Goal: Information Seeking & Learning: Get advice/opinions

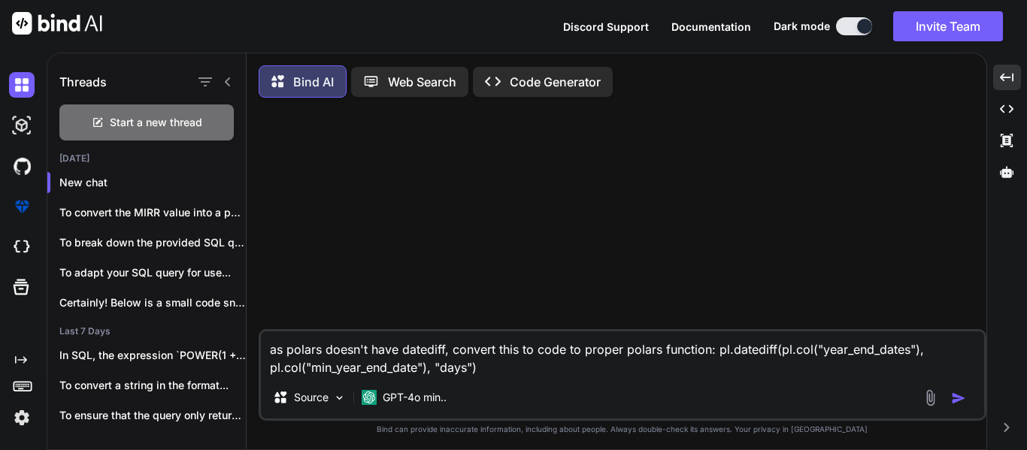
scroll to position [8, 0]
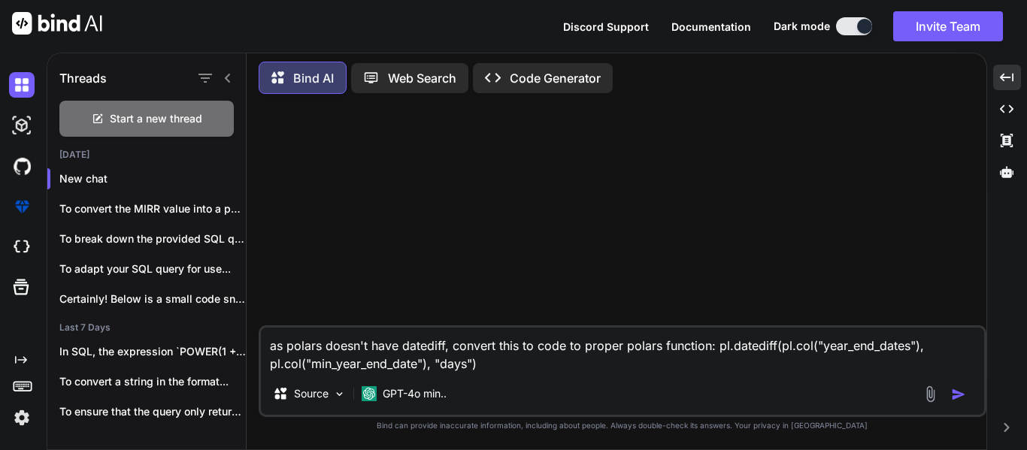
click at [529, 364] on textarea "as polars doesn't have datediff, convert this to code to proper polars function…" at bounding box center [622, 350] width 723 height 45
type textarea "x"
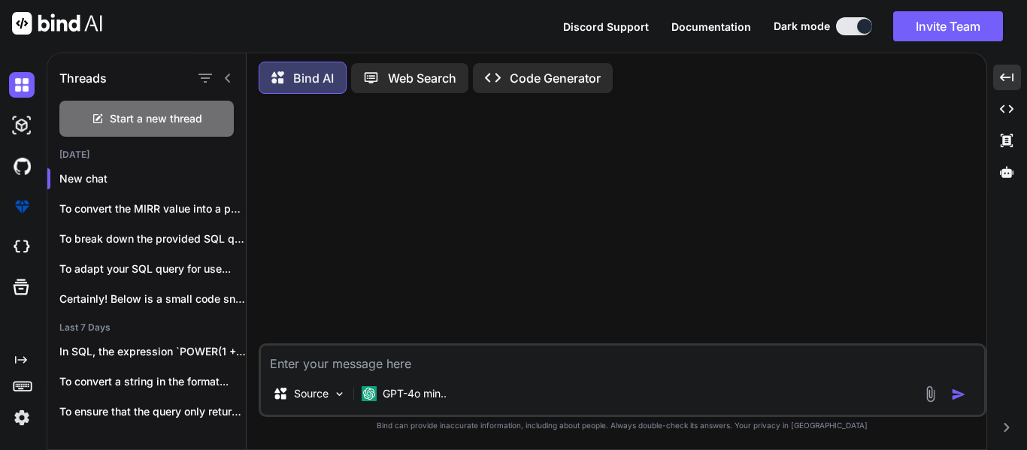
type textarea "W"
type textarea "x"
type textarea "Wr"
type textarea "x"
type textarea "Wri"
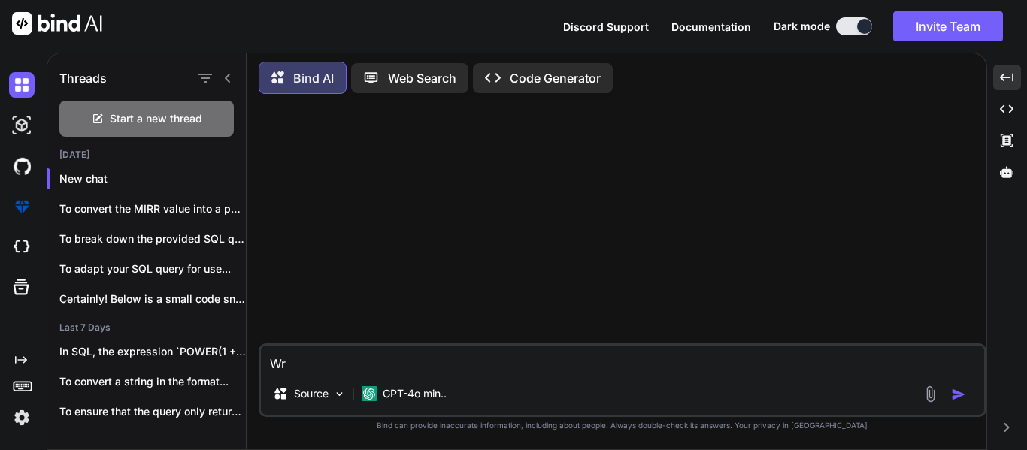
type textarea "x"
type textarea "Writ"
type textarea "x"
type textarea "Write"
type textarea "x"
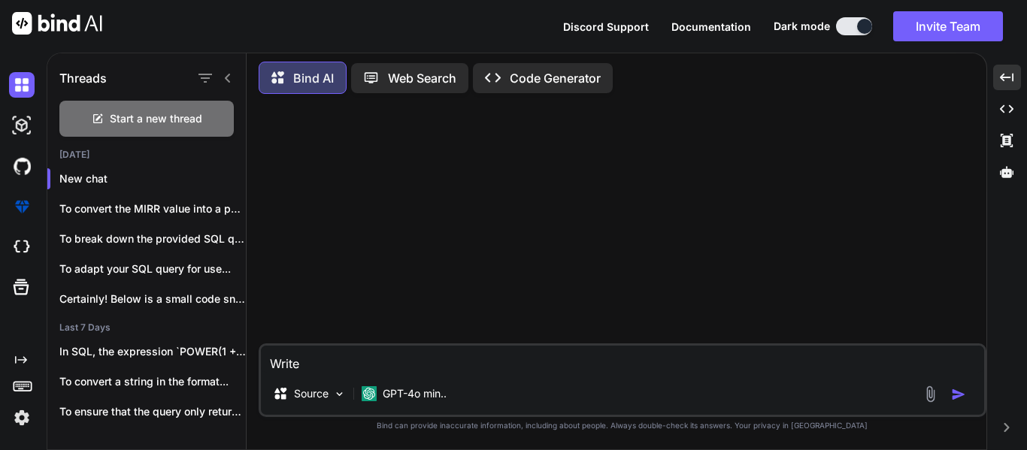
type textarea "Write"
type textarea "x"
type textarea "Write m"
type textarea "x"
type textarea "Write me"
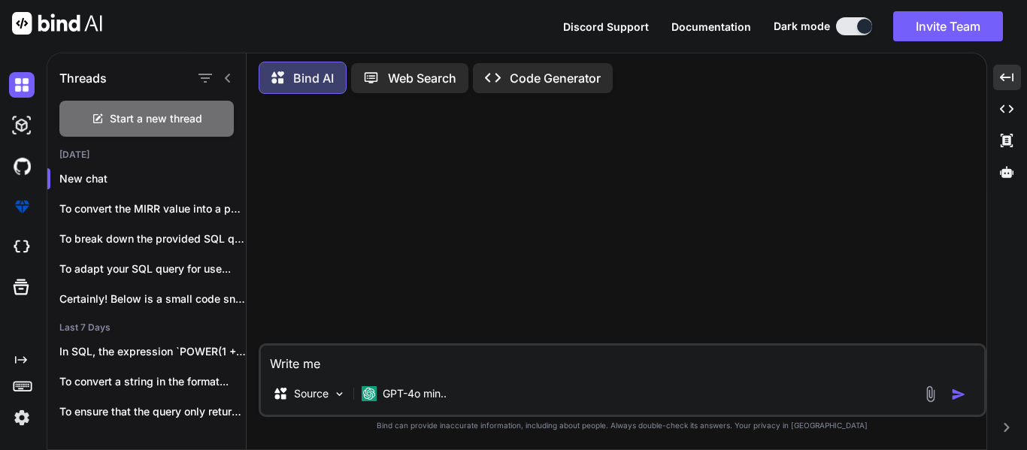
type textarea "x"
type textarea "Write me"
type textarea "x"
type textarea "Write me a"
type textarea "x"
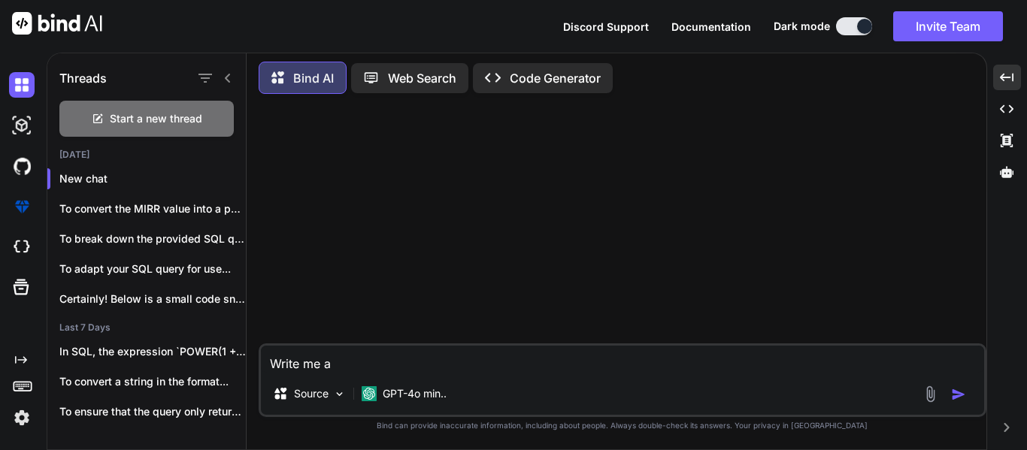
type textarea "Write me a"
type textarea "x"
type textarea "Write me a c"
type textarea "x"
type textarea "Write me a co"
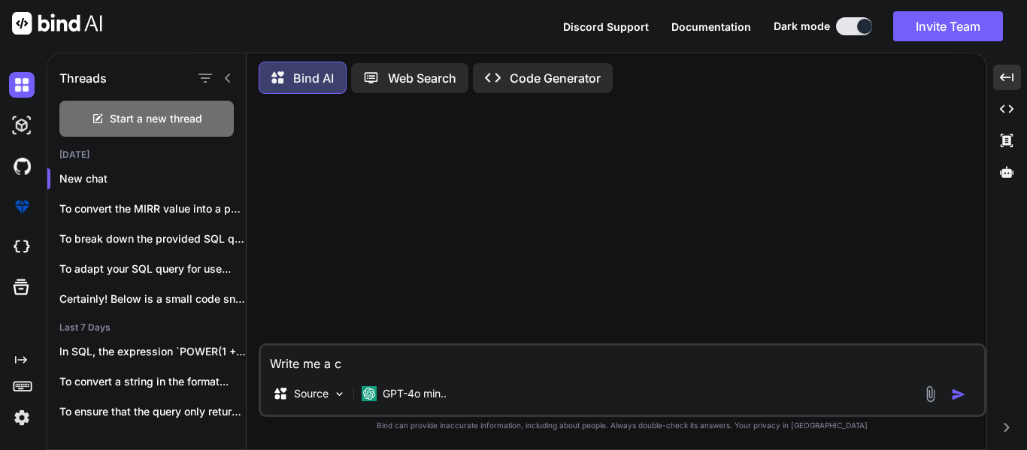
type textarea "x"
type textarea "Write me a cod"
type textarea "x"
type textarea "Write me a code"
type textarea "x"
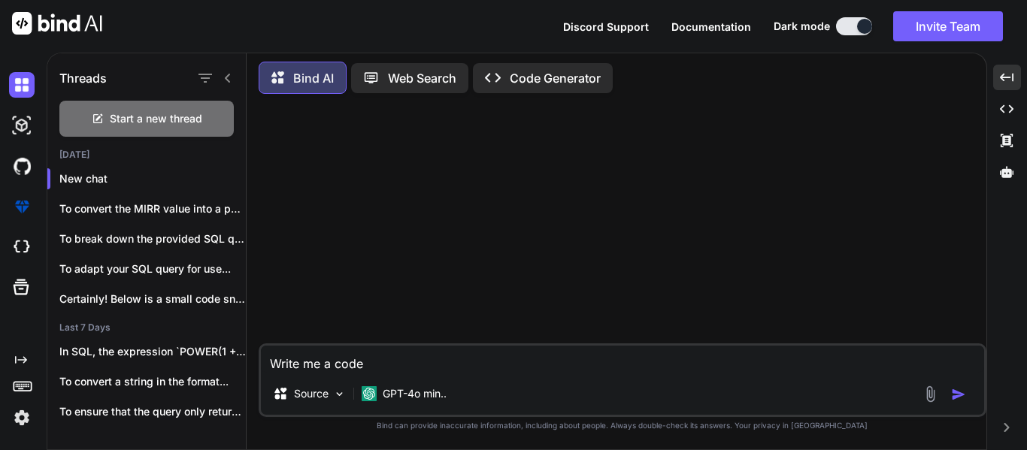
type textarea "Write me a code"
type textarea "x"
type textarea "Write me a code t"
type textarea "x"
type textarea "Write me a code to"
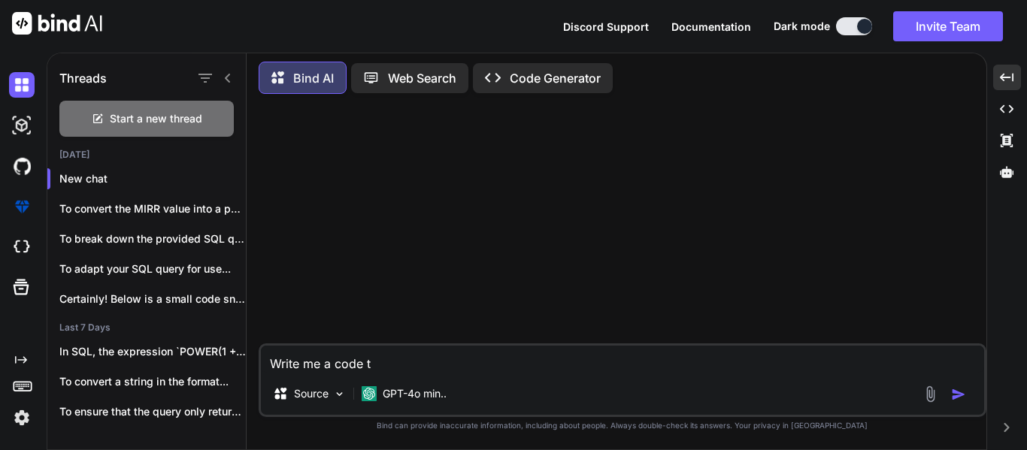
type textarea "x"
type textarea "Write me a code to"
type textarea "x"
type textarea "Write me a code to c"
type textarea "x"
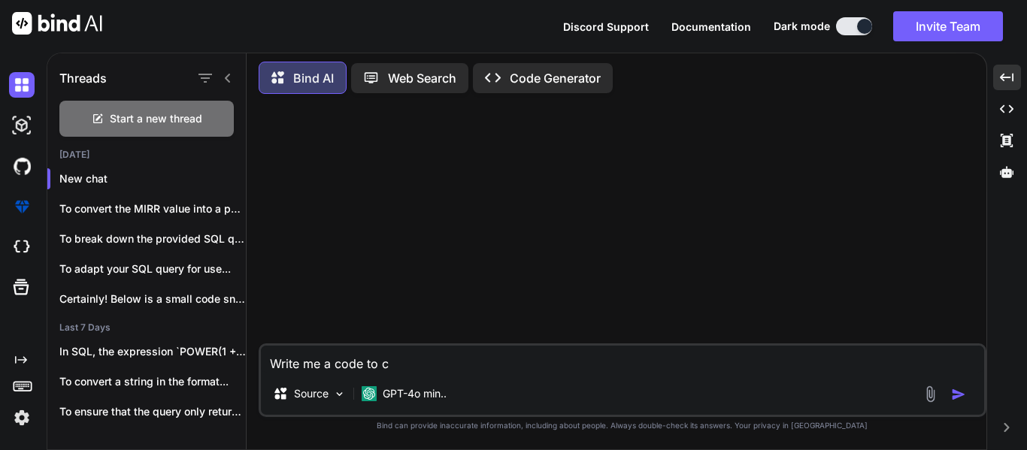
type textarea "Write me a code to ca"
type textarea "x"
type textarea "Write me a code to cal"
type textarea "x"
type textarea "Write me a code to calc"
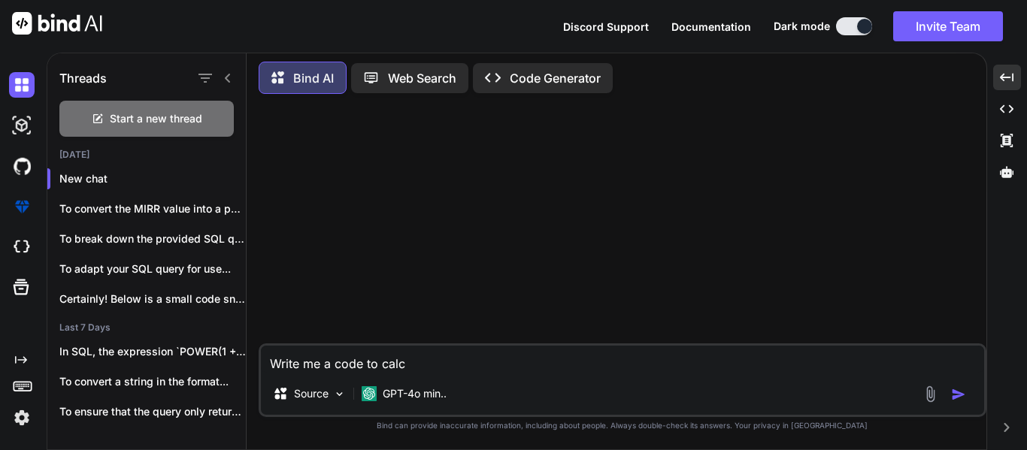
type textarea "x"
type textarea "Write me a code to calcu"
type textarea "x"
type textarea "Write me a code to calcul"
type textarea "x"
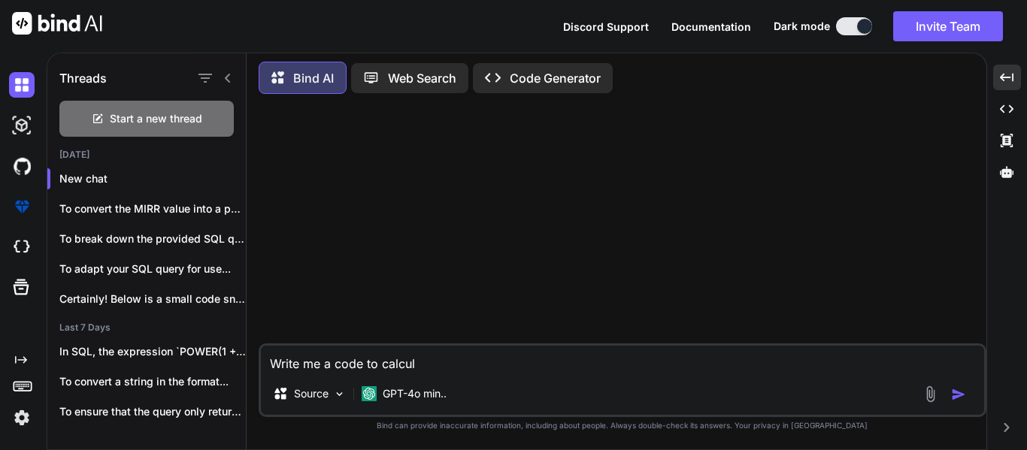
type textarea "Write me a code to calcula"
type textarea "x"
type textarea "Write me a code to calculat"
type textarea "x"
type textarea "Write me a code to calculate"
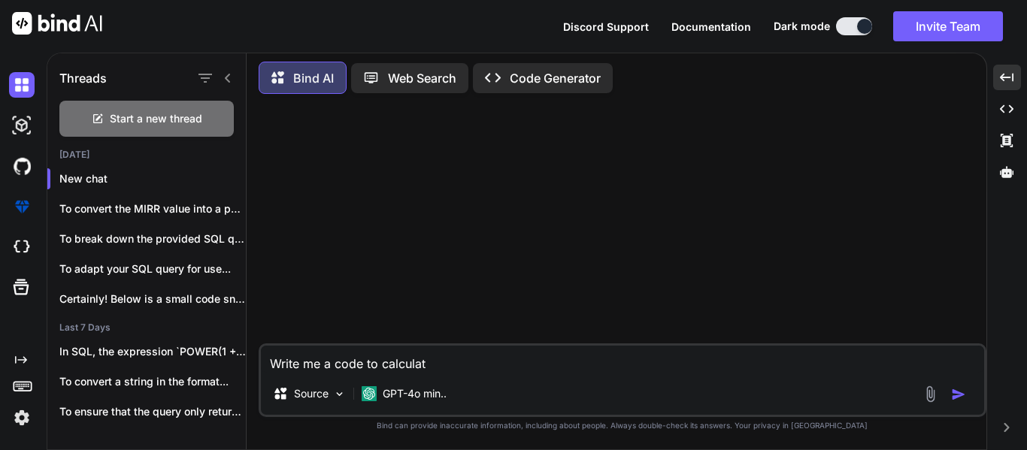
type textarea "x"
type textarea "Write me a code to calculate"
type textarea "x"
type textarea "Write me a code to calculate X"
type textarea "x"
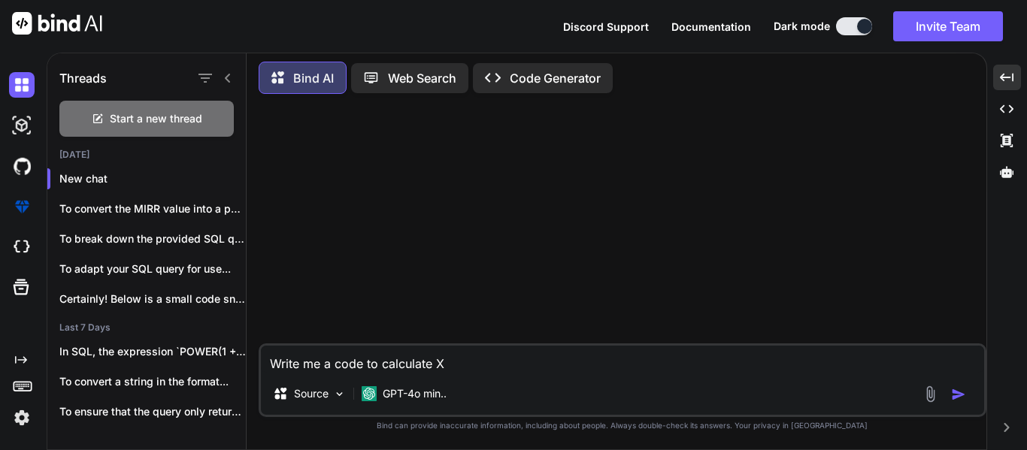
type textarea "Write me a code to calculate XN"
type textarea "x"
type textarea "Write me a code to calculate XNP"
type textarea "x"
type textarea "Write me a code to calculate XNPV"
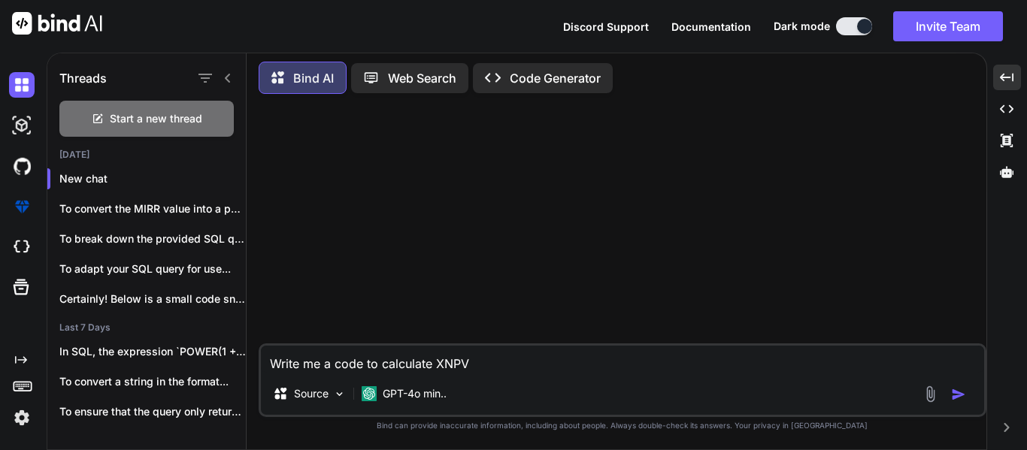
type textarea "x"
type textarea "Write me a code to calculate XNPV"
type textarea "x"
type textarea "Write me a code to calculate XNPV a"
type textarea "x"
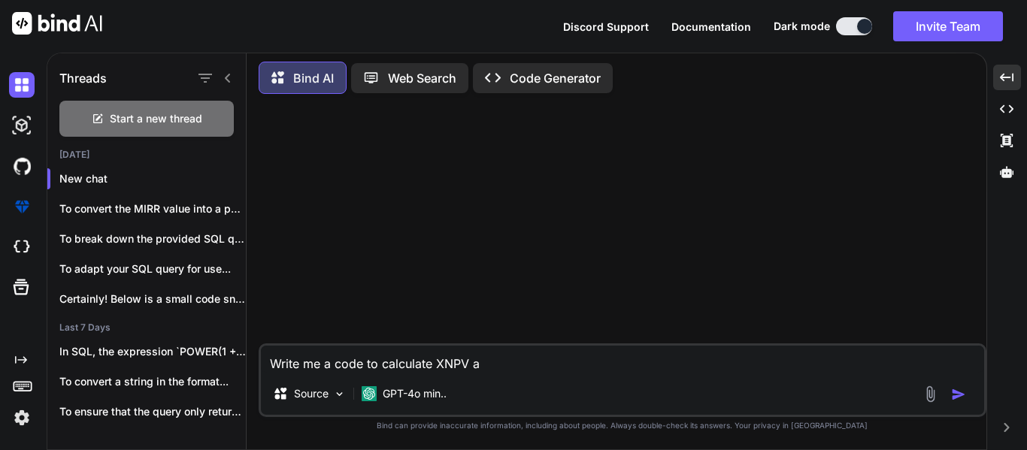
type textarea "Write me a code to calculate XNPV as"
type textarea "x"
type textarea "Write me a code to calculate XNPV as"
type textarea "x"
type textarea "Write me a code to calculate XNPV as p"
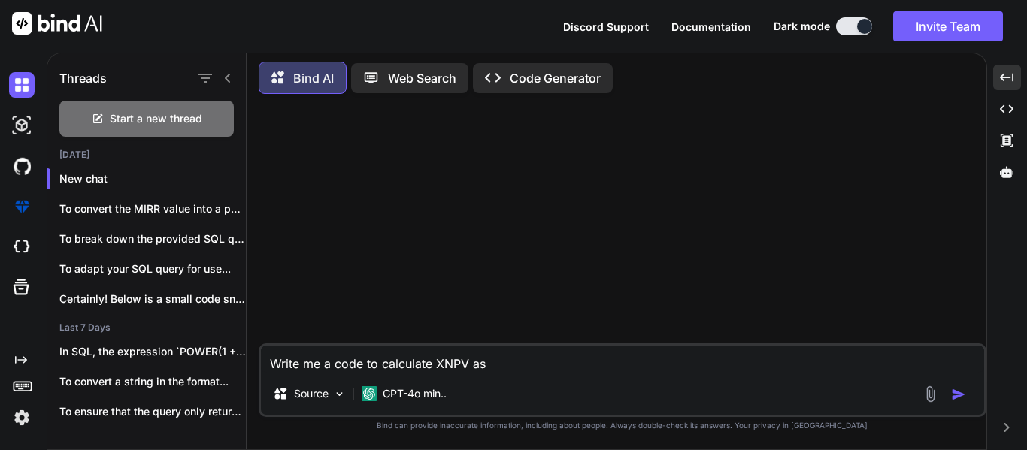
type textarea "x"
type textarea "Write me a code to calculate XNPV as pe"
type textarea "x"
type textarea "Write me a code to calculate XNPV as per"
type textarea "x"
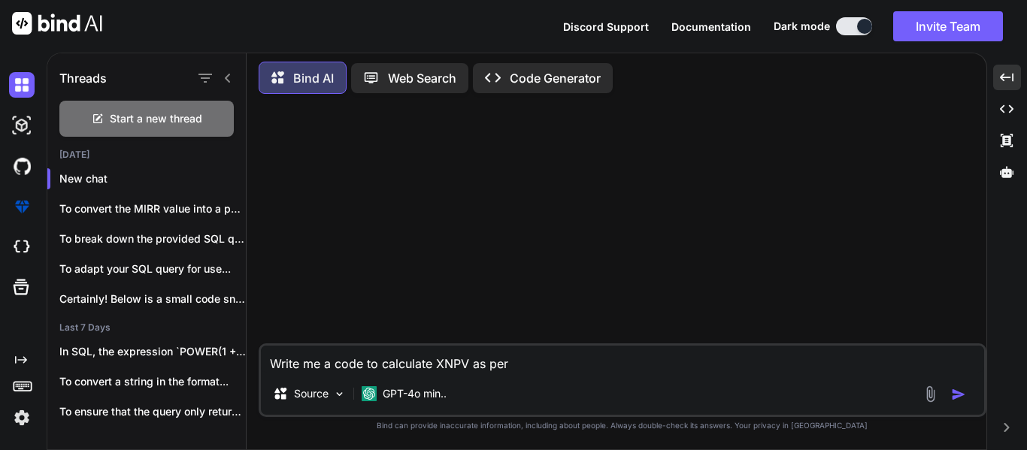
type textarea "Write me a code to calculate XNPV as per"
type textarea "x"
type textarea "Write me a code to calculate XNPV as per t"
type textarea "x"
type textarea "Write me a code to calculate XNPV as per th"
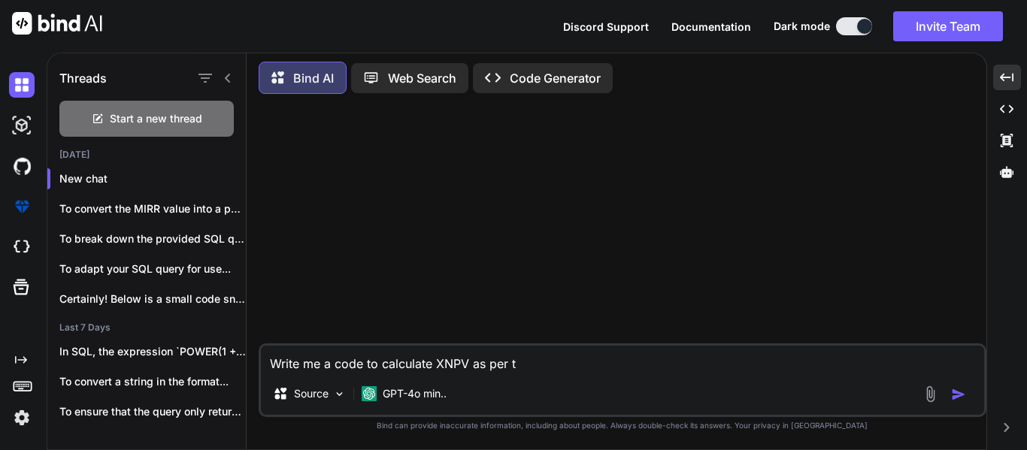
type textarea "x"
type textarea "Write me a code to calculate XNPV as per the"
type textarea "x"
type textarea "Write me a code to calculate XNPV as per the"
type textarea "x"
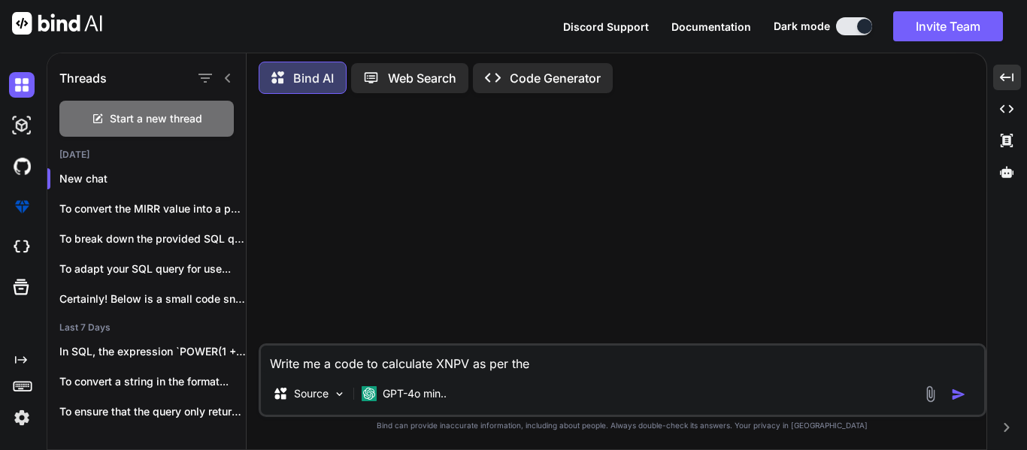
type textarea "Write me a code to calculate XNPV as per the e"
type textarea "x"
type textarea "Write me a code to calculate XNPV as per the ex"
type textarea "x"
type textarea "Write me a code to calculate XNPV as per the exc"
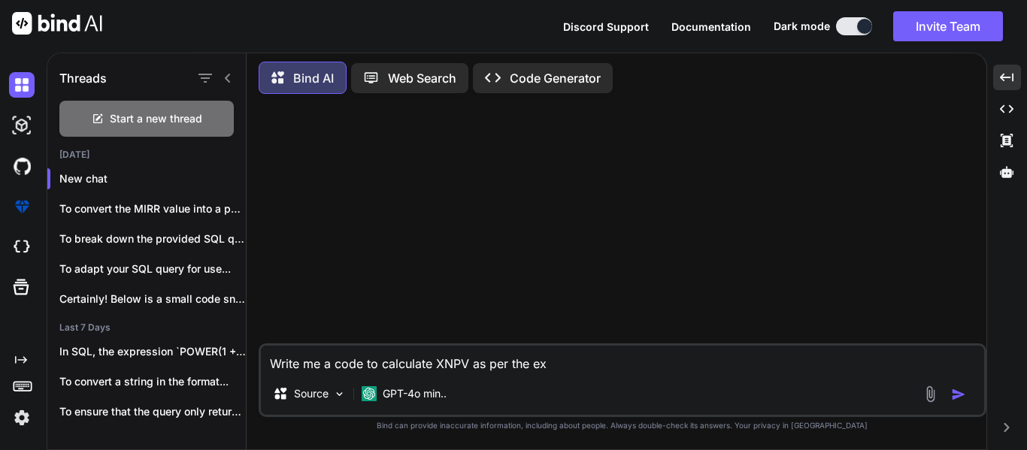
type textarea "x"
type textarea "Write me a code to calculate XNPV as per the exce"
type textarea "x"
type textarea "Write me a code to calculate XNPV as per the excel"
type textarea "x"
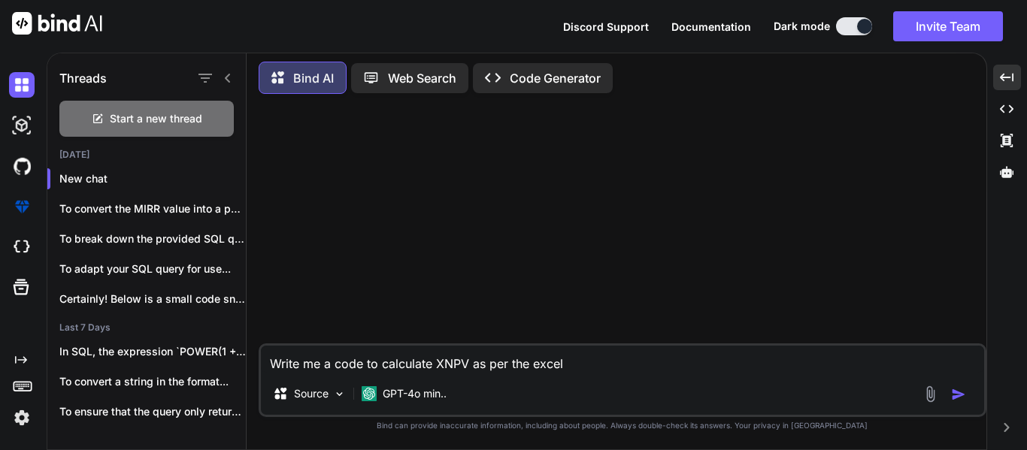
type textarea "Write me a code to calculate XNPV as per the excel"
type textarea "x"
type textarea "Write me a code to calculate XNPV as per the excel f"
type textarea "x"
type textarea "Write me a code to calculate XNPV as per the excel fo"
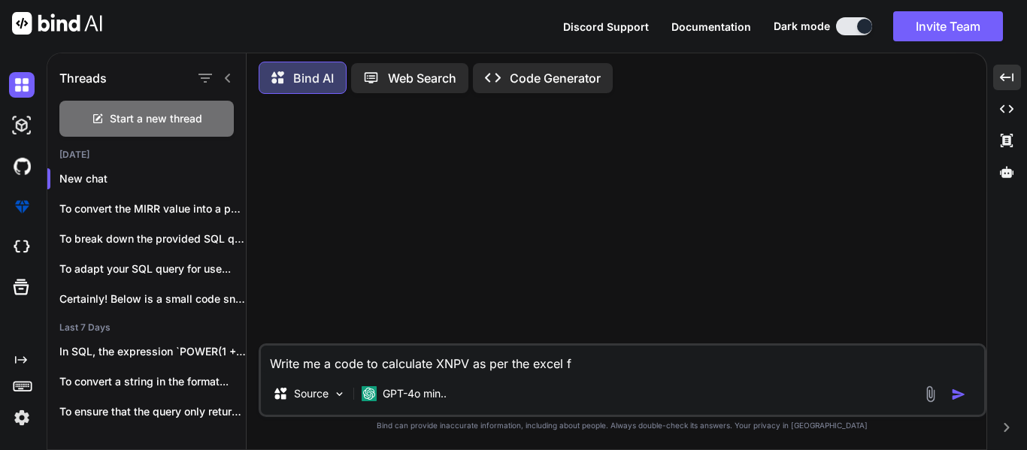
type textarea "x"
type textarea "Write me a code to calculate XNPV as per the excel for"
type textarea "x"
type textarea "Write me a code to calculate XNPV as per the excel foru"
type textarea "x"
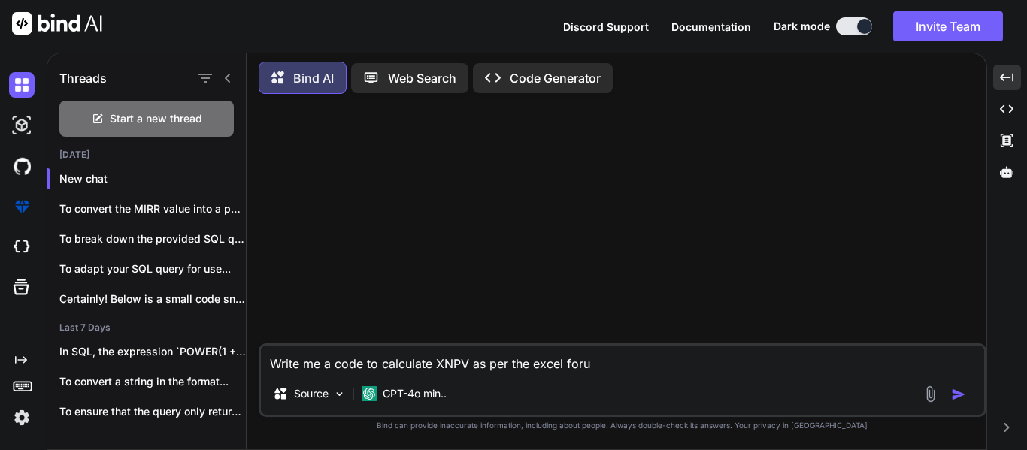
type textarea "Write me a code to calculate XNPV as per the excel for"
type textarea "x"
type textarea "Write me a code to calculate XNPV as per the excel form"
type textarea "x"
type textarea "Write me a code to calculate XNPV as per the excel formu"
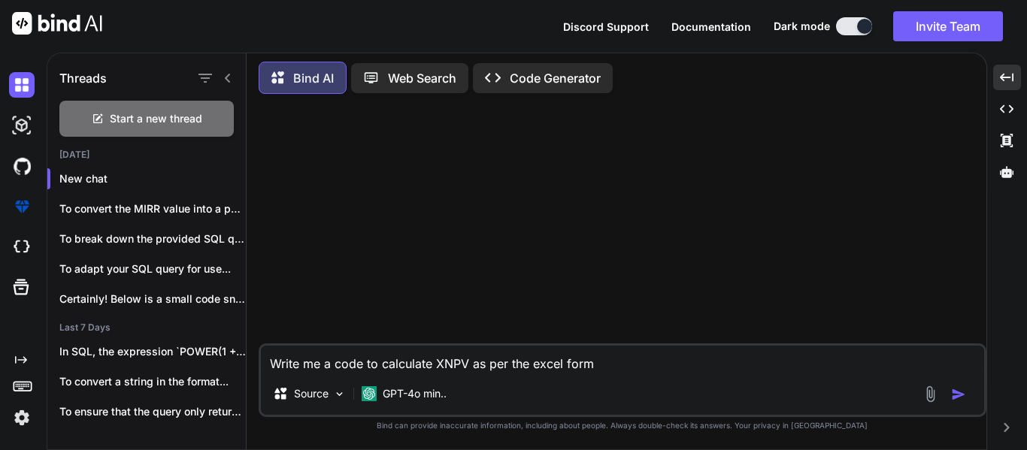
type textarea "x"
type textarea "Write me a code to calculate XNPV as per the excel formul"
type textarea "x"
type textarea "Write me a code to calculate XNPV as per the excel formula"
type textarea "x"
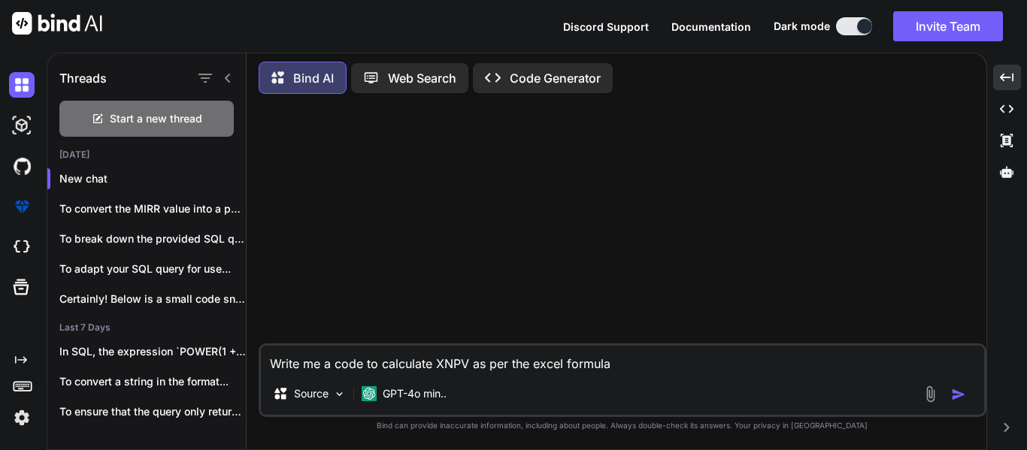
type textarea "Write me a code to calculate XNPV as per the excel formula"
type textarea "x"
type textarea "Write me a code to calculate XNPV as per the excel formula u"
type textarea "x"
type textarea "Write me a code to calculate XNPV as per the excel formula us"
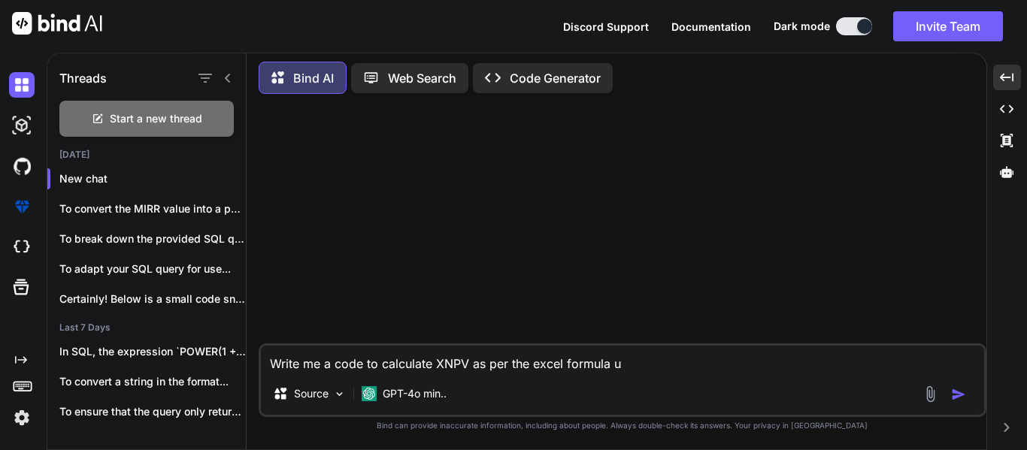
type textarea "x"
type textarea "Write me a code to calculate XNPV as per the excel formula usi"
type textarea "x"
type textarea "Write me a code to calculate XNPV as per the excel formula usin"
type textarea "x"
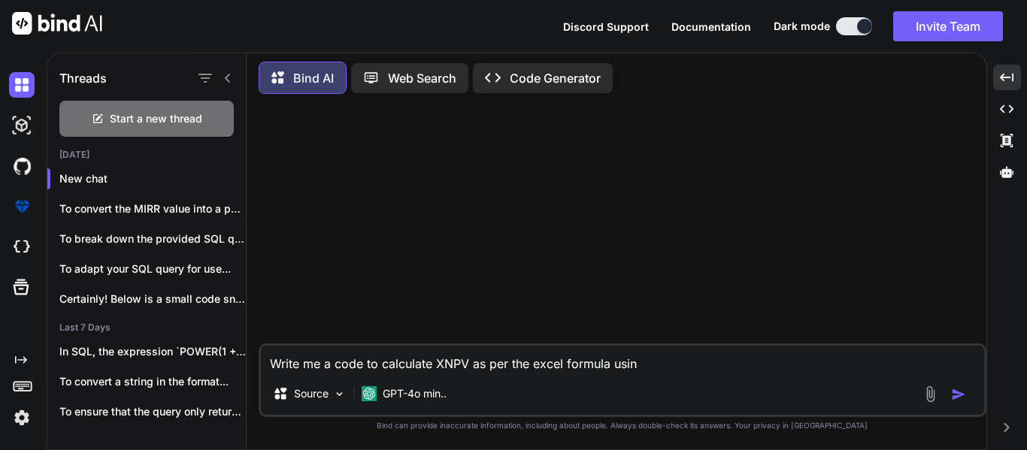
type textarea "Write me a code to calculate XNPV as per the excel formula using"
type textarea "x"
type textarea "Write me a code to calculate XNPV as per the excel formula using"
type textarea "x"
type textarea "Write me a code to calculate XNPV as per the excel formula using t"
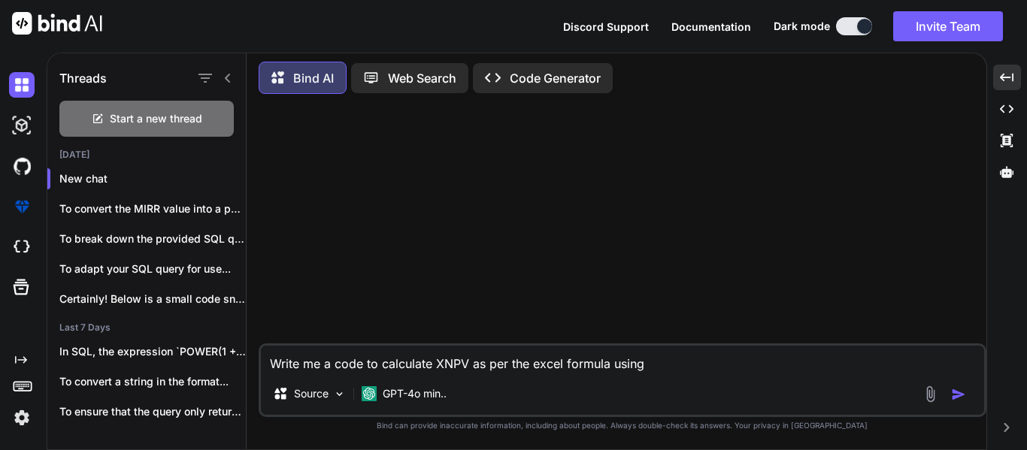
type textarea "x"
type textarea "Write me a code to calculate XNPV as per the excel formula using teh"
type textarea "x"
type textarea "Write me a code to calculate XNPV as per the excel formula using teh"
type textarea "x"
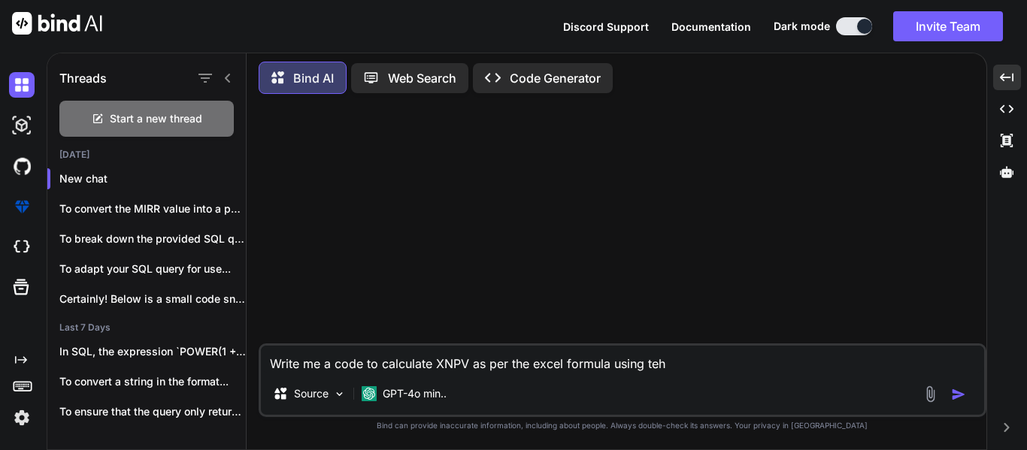
type textarea "Write me a code to calculate XNPV as per the excel formula using teh"
type textarea "x"
type textarea "Write me a code to calculate XNPV as per the excel formula using te"
type textarea "x"
type textarea "Write me a code to calculate XNPV as per the excel formula using t"
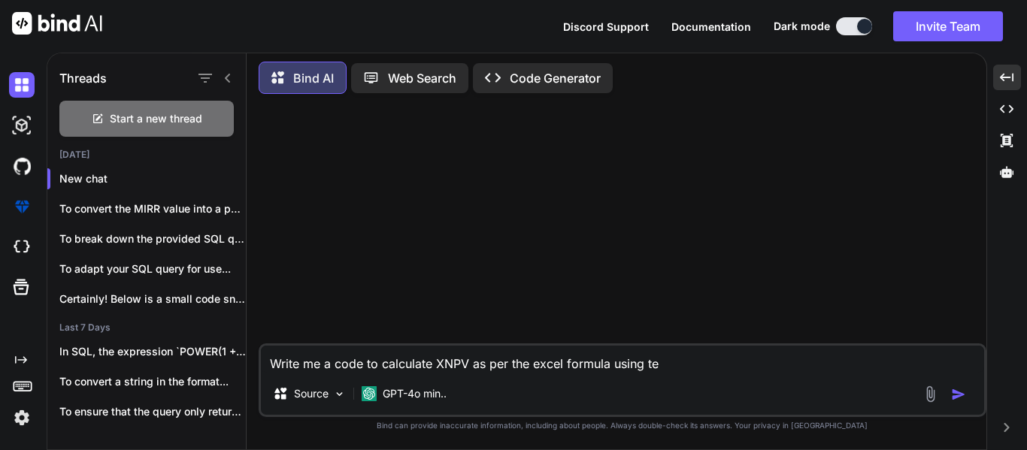
type textarea "x"
type textarea "Write me a code to calculate XNPV as per the excel formula using th"
type textarea "x"
type textarea "Write me a code to calculate XNPV as per the excel formula using the"
type textarea "x"
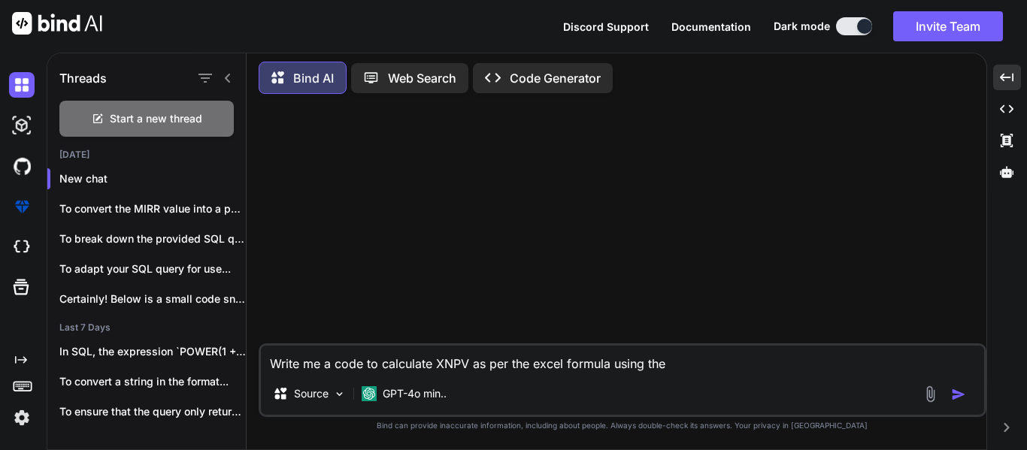
type textarea "Write me a code to calculate XNPV as per the excel formula using the"
type textarea "x"
type textarea "Write me a code to calculate XNPV as per the excel formula using the p"
type textarea "x"
type textarea "Write me a code to calculate XNPV as per the excel formula using the po"
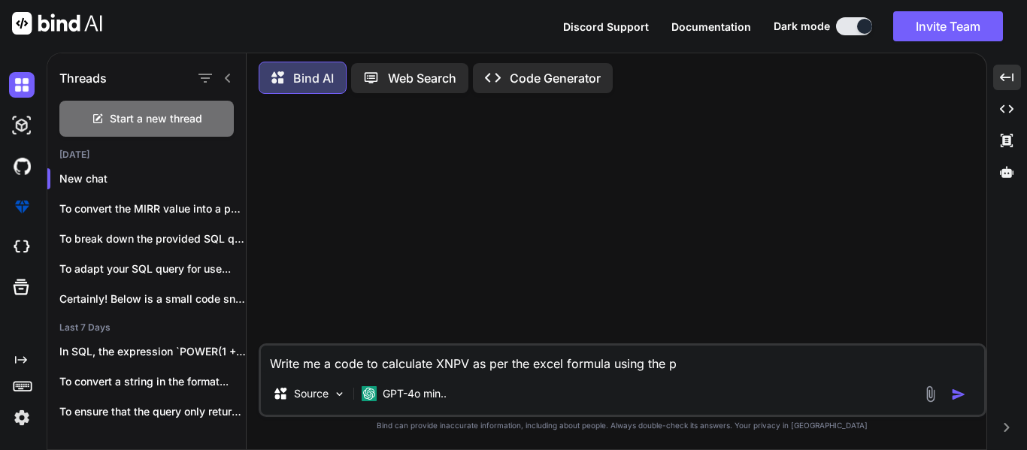
type textarea "x"
type textarea "Write me a code to calculate XNPV as per the excel formula using the pol"
type textarea "x"
type textarea "Write me a code to calculate XNPV as per the excel formula using the [DATE]"
type textarea "x"
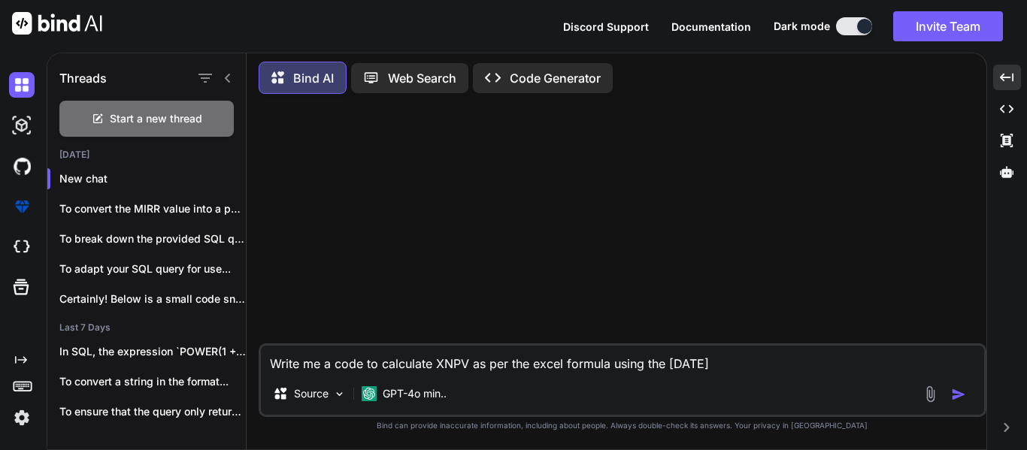
type textarea "Write me a code to calculate XNPV as per the excel formula using the polar"
type textarea "x"
type textarea "Write me a code to calculate XNPV as per the excel formula using the polars"
type textarea "x"
type textarea "Write me a code to calculate XNPV as per the excel formula using the polars"
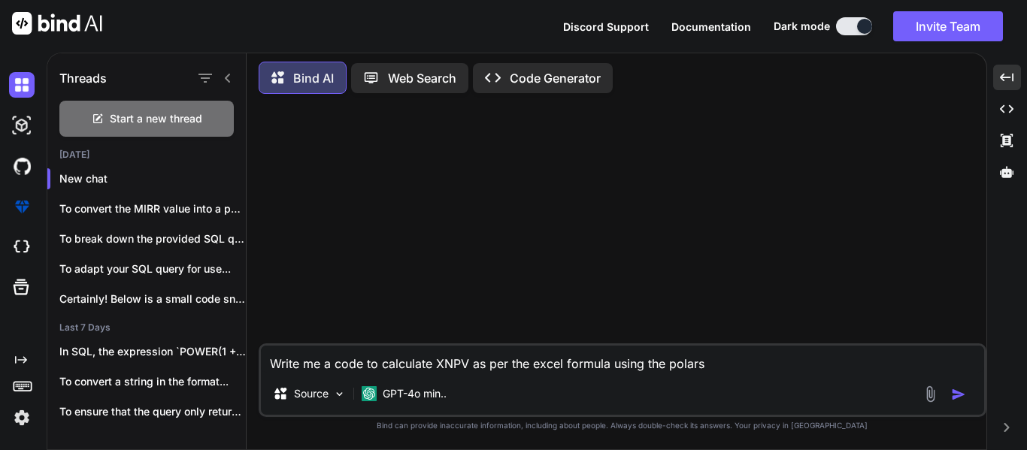
type textarea "x"
type textarea "Write me a code to calculate XNPV as per the excel formula using the polars c"
type textarea "x"
type textarea "Write me a code to calculate XNPV as per the excel formula using the polars"
type textarea "x"
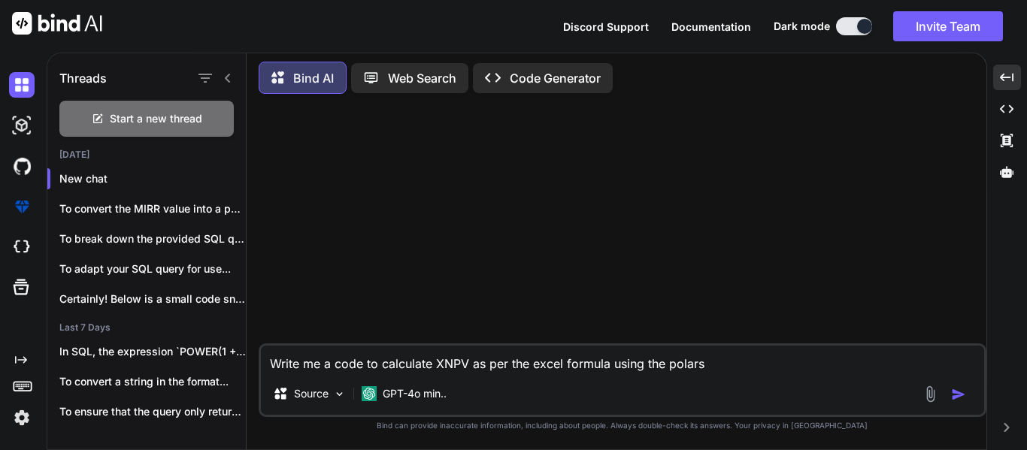
type textarea "Write me a code to calculate XNPV as per the excel formula using the polars f"
type textarea "x"
type textarea "Write me a code to calculate XNPV as per the excel formula using the polars fr"
type textarea "x"
type textarea "Write me a code to calculate XNPV as per the excel formula using the polars fra"
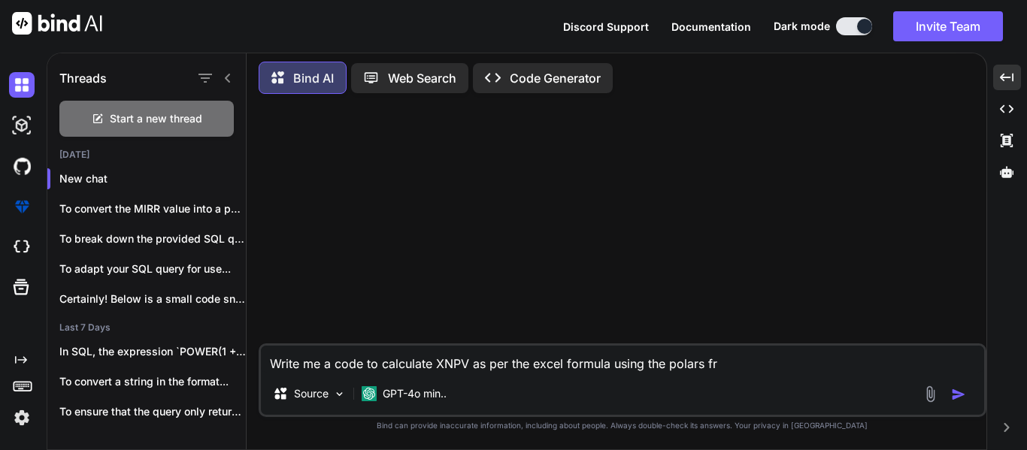
type textarea "x"
type textarea "Write me a code to calculate XNPV as per the excel formula using the polars fram"
type textarea "x"
type textarea "Write me a code to calculate XNPV as per the excel formula using the polars fra…"
type textarea "x"
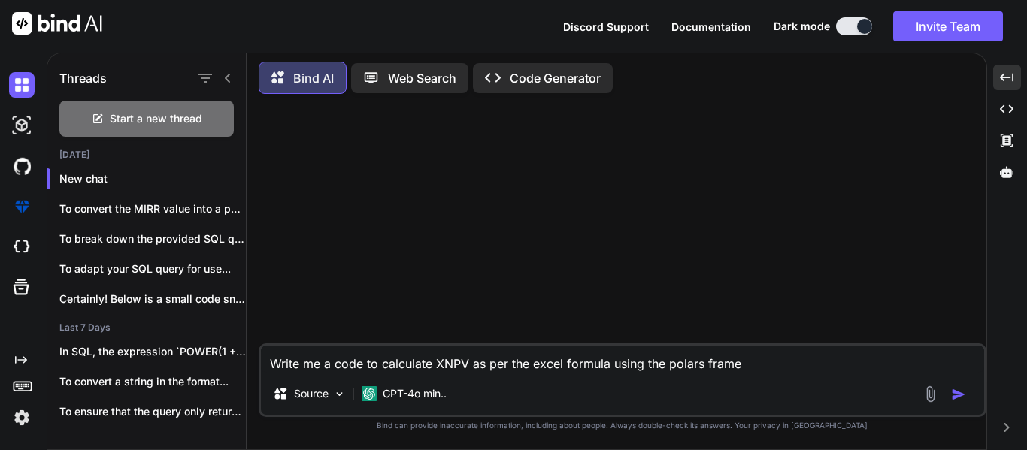
type textarea "Write me a code to calculate XNPV as per the excel formula using the polars fra…"
type textarea "x"
type textarea "Write me a code to calculate XNPV as per the excel formula using the polars fra…"
type textarea "x"
type textarea "Write me a code to calculate XNPV as per the excel formula using the polars fra…"
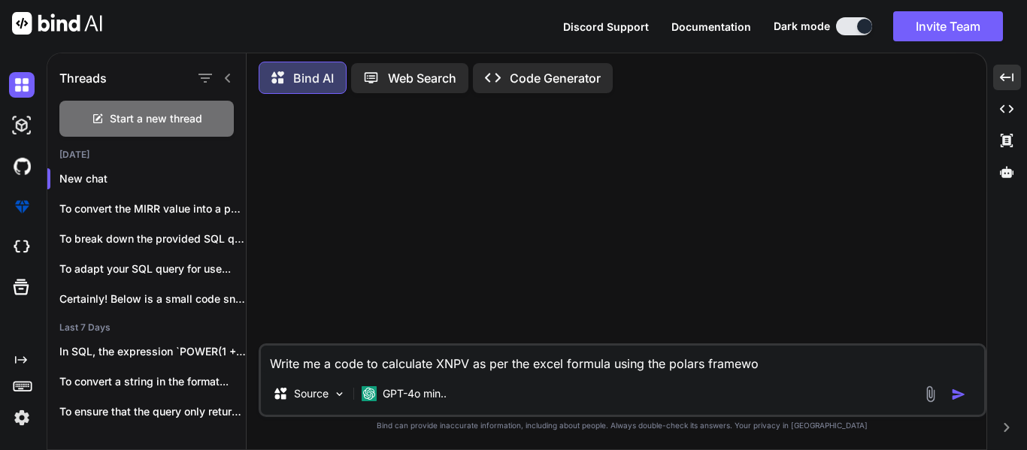
type textarea "x"
type textarea "Write me a code to calculate XNPV as per the excel formula using the polars fra…"
type textarea "x"
type textarea "Write me a code to calculate XNPV as per the excel formula using the polars fra…"
type textarea "x"
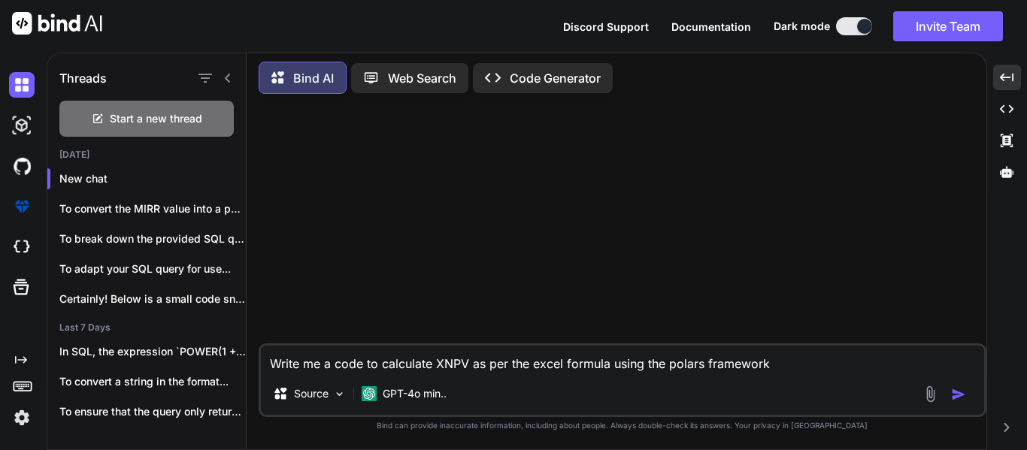
type textarea "Write me a code to calculate XNPV as per the excel formula using the polars fra…"
type textarea "x"
type textarea "Write me a code to calculate XNPV as per the excel formula using the polars fra…"
type textarea "x"
type textarea "Write me a code to calculate XNPV as per the excel formula using the polars fra…"
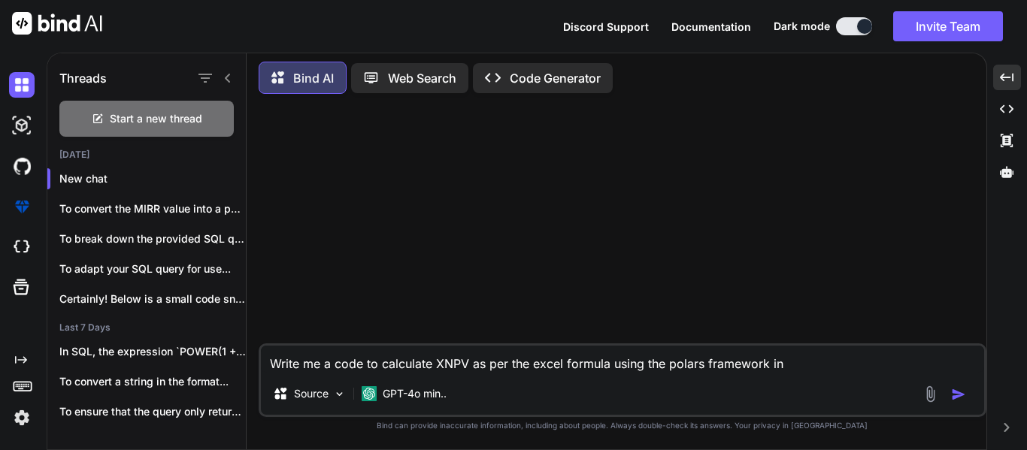
type textarea "x"
type textarea "Write me a code to calculate XNPV as per the excel formula using the polars fra…"
type textarea "x"
paste textarea "entity_segment_id"
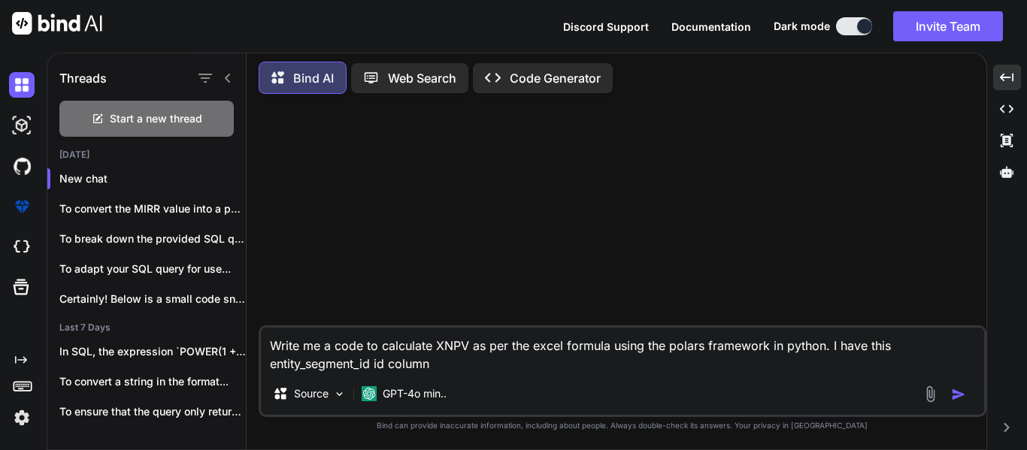
click at [266, 367] on textarea "Write me a code to calculate XNPV as per the excel formula using the polars fra…" at bounding box center [622, 350] width 723 height 45
click at [377, 365] on textarea "Write me a code to calculate XNPV as per the excel formula using the polars fra…" at bounding box center [622, 350] width 723 height 45
click at [454, 364] on textarea "Write me a code to calculate XNPV as per the excel formula using the polars fra…" at bounding box center [622, 350] width 723 height 45
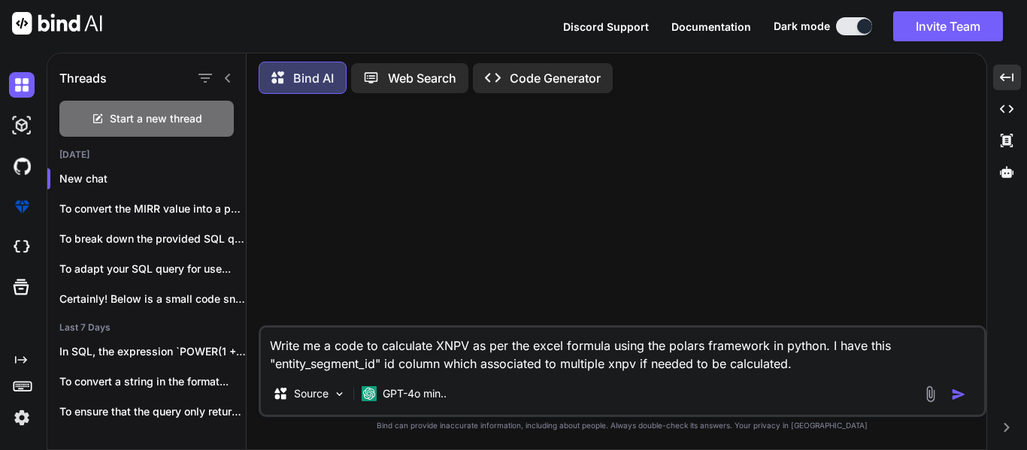
paste textarea "year_end_dates"
paste textarea "Projected_net_Cashflow"
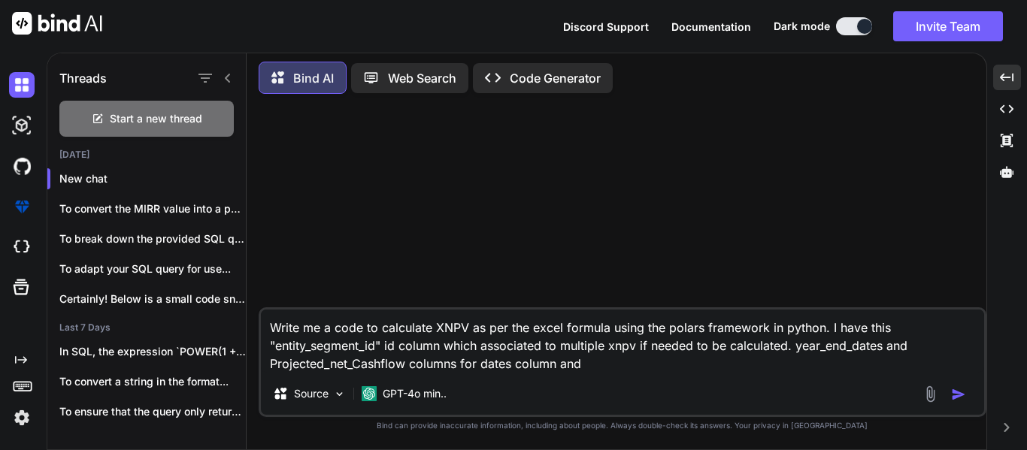
click at [544, 362] on textarea "Write me a code to calculate XNPV as per the excel formula using the polars fra…" at bounding box center [622, 341] width 723 height 63
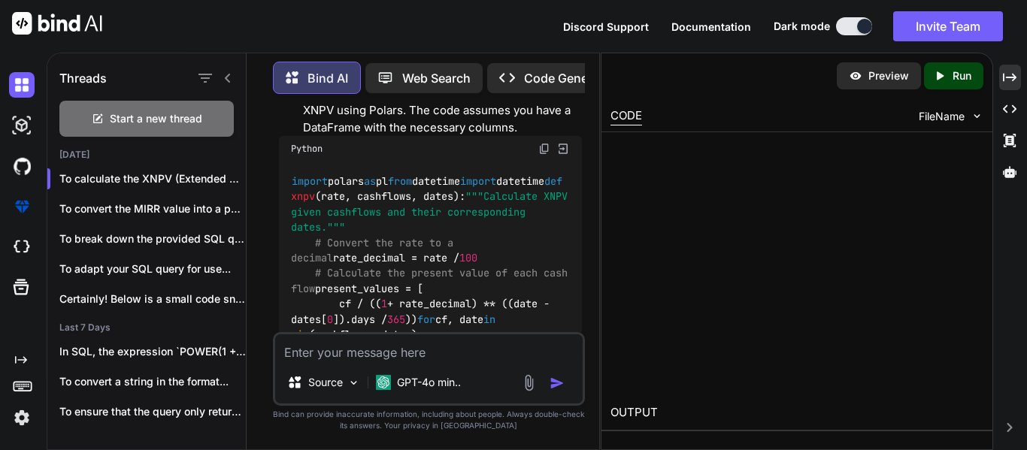
scroll to position [558, 0]
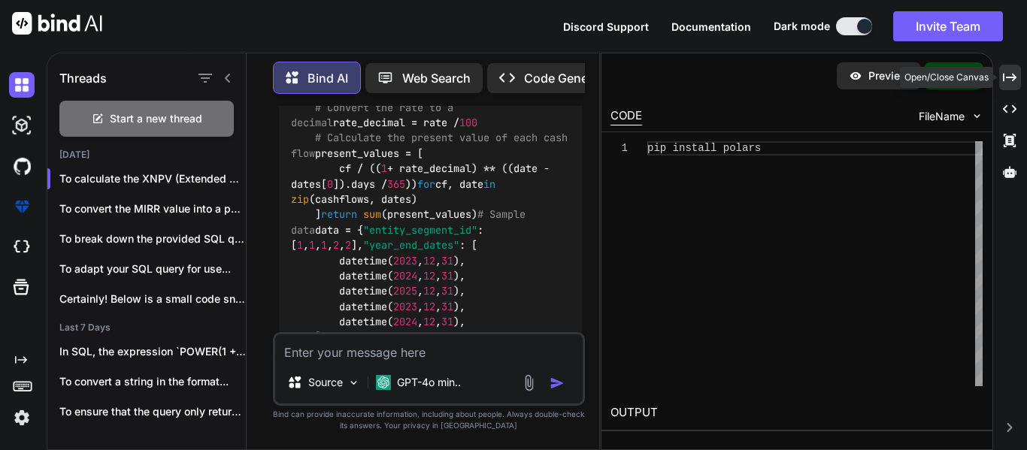
click at [1012, 70] on div "Created with Pixso." at bounding box center [1010, 78] width 22 height 26
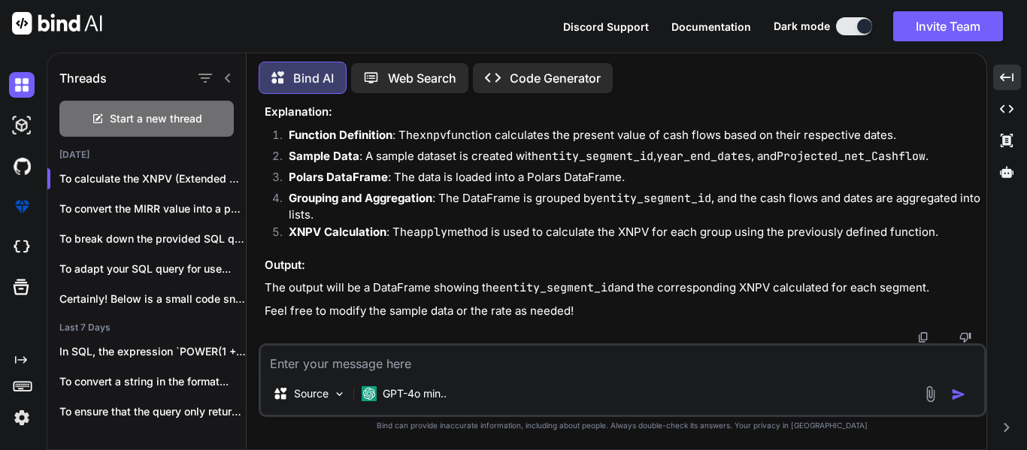
scroll to position [829, 0]
drag, startPoint x: 302, startPoint y: 132, endPoint x: 507, endPoint y: 132, distance: 205.3
copy code "df.groupby( "entity_segment_id" )"
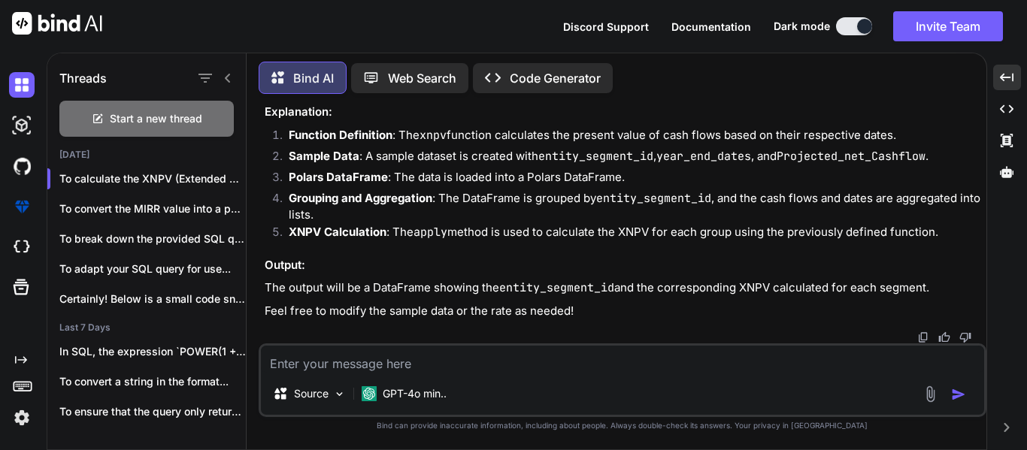
drag, startPoint x: 333, startPoint y: 165, endPoint x: 344, endPoint y: 271, distance: 107.4
copy code "( df.groupby( "entity_segment_id" ) .agg( [ pl.col( "year_end_dates" ). list ()…"
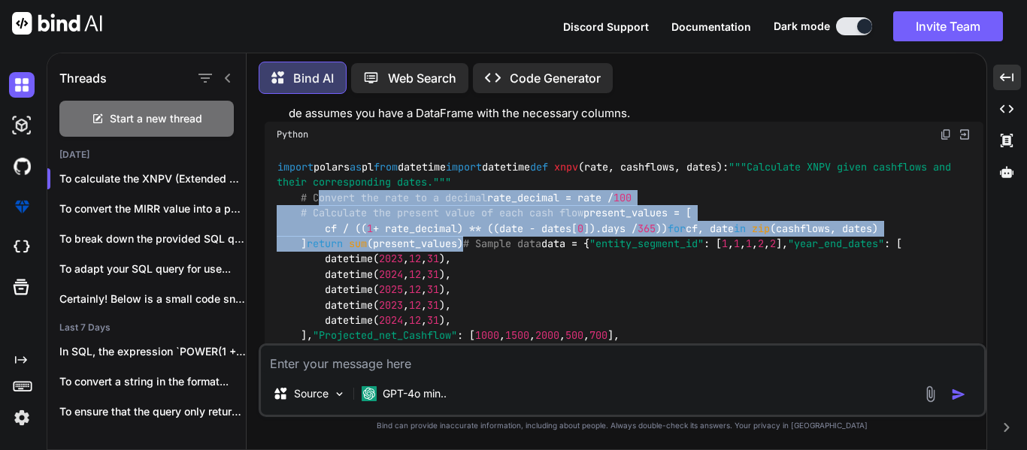
scroll to position [301, 0]
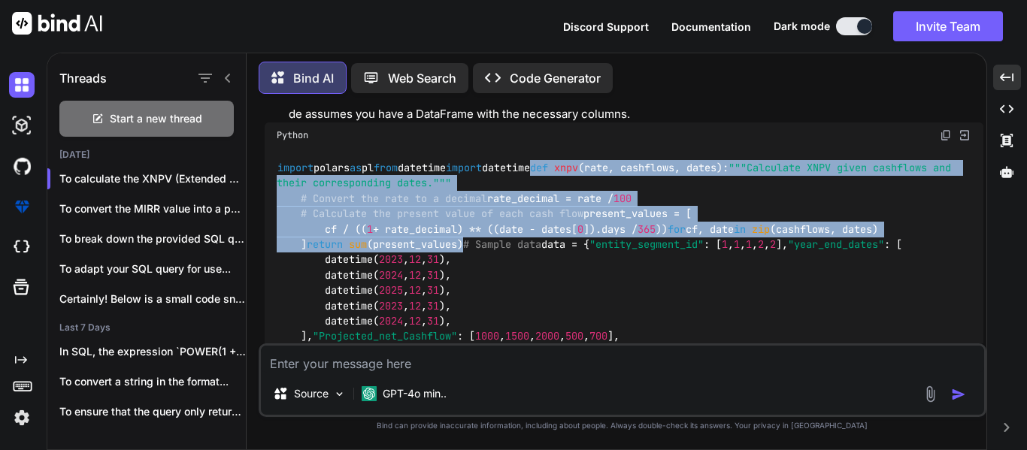
drag, startPoint x: 466, startPoint y: 301, endPoint x: 265, endPoint y: 216, distance: 218.0
click at [265, 216] on div "import polars as pl from datetime import datetime def xnpv ( rate, cashflows, d…" at bounding box center [624, 352] width 719 height 408
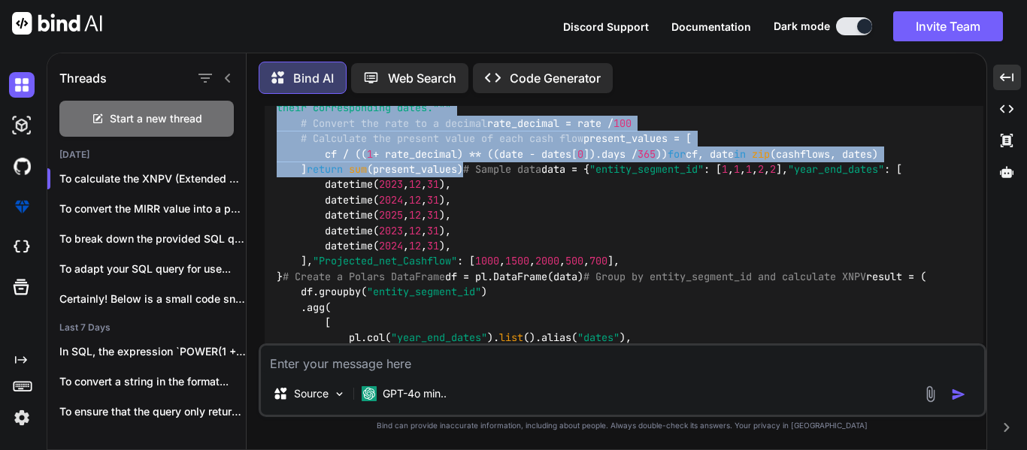
copy code "def xnpv ( rate, cashflows, dates ): """Calculate XNPV given cashflows and thei…"
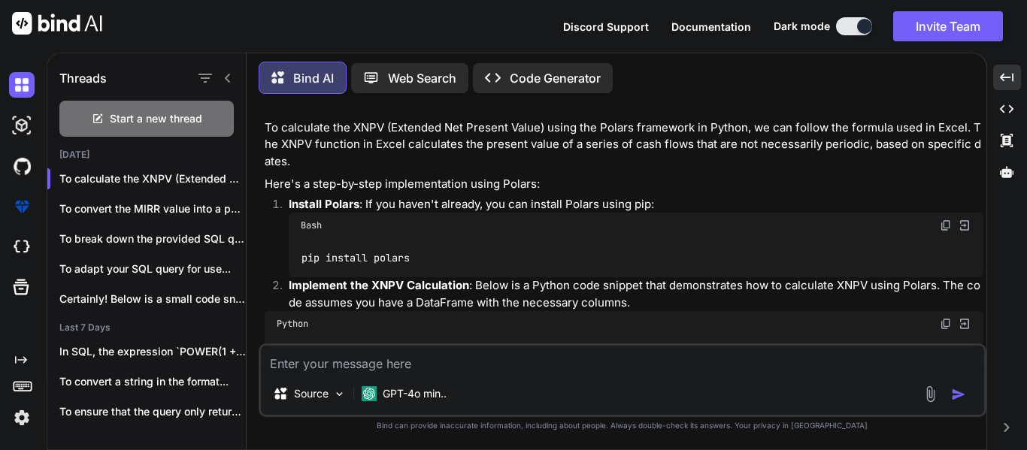
scroll to position [0, 0]
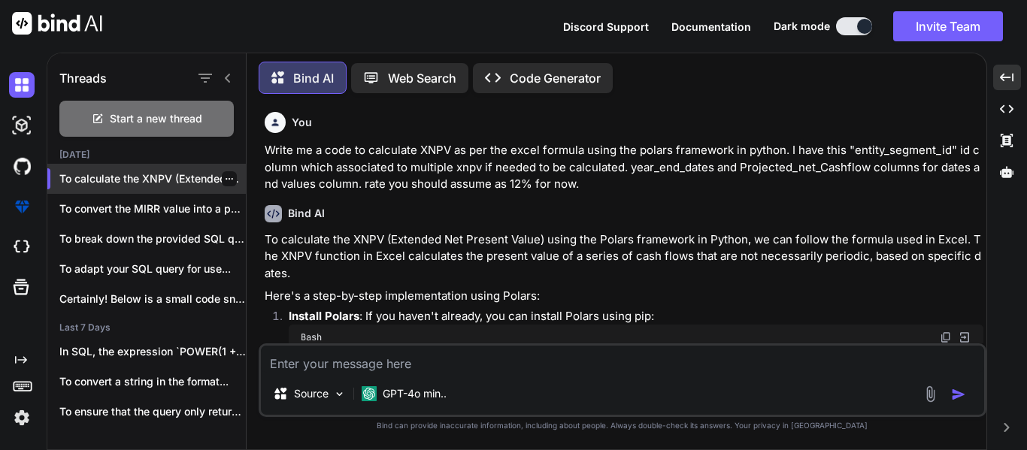
click at [225, 174] on icon "button" at bounding box center [229, 178] width 9 height 9
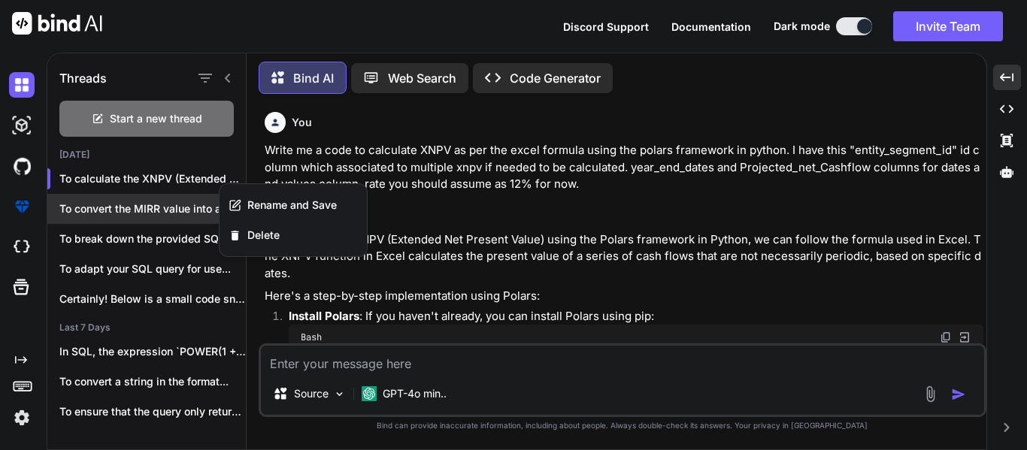
click at [167, 201] on p "To convert the MIRR value into a percent..." at bounding box center [152, 208] width 186 height 15
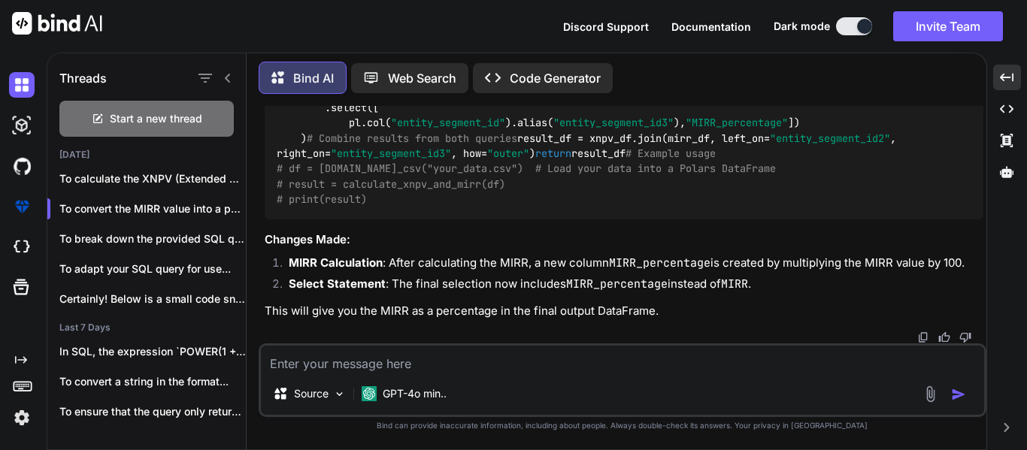
scroll to position [2694, 0]
